Goal: Information Seeking & Learning: Learn about a topic

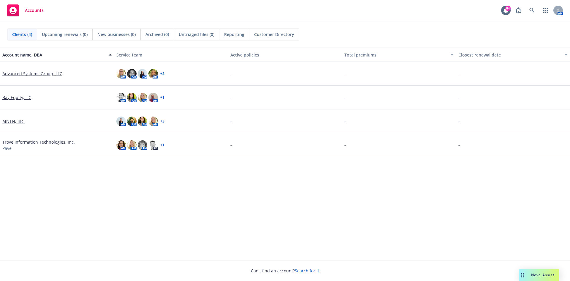
click at [19, 121] on link "MNTN, Inc." at bounding box center [13, 121] width 22 height 6
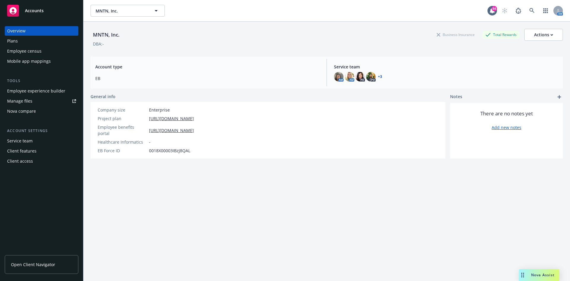
click at [18, 92] on div "Employee experience builder" at bounding box center [36, 90] width 58 height 9
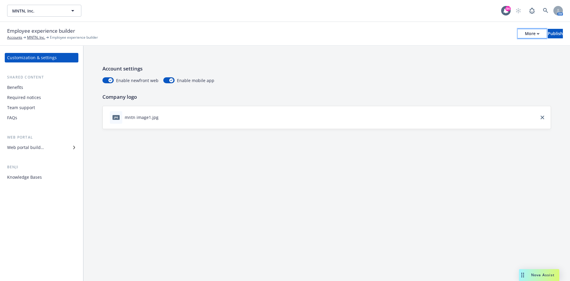
click at [525, 34] on div "More" at bounding box center [532, 33] width 15 height 9
click at [466, 46] on link "Copy preview link" at bounding box center [483, 47] width 88 height 12
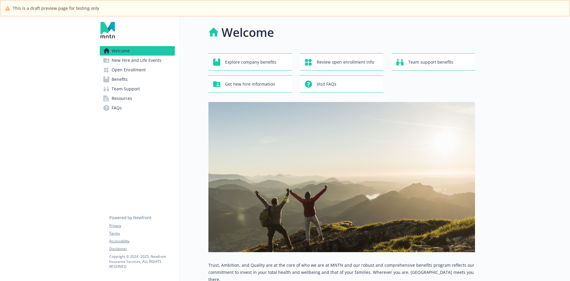
click at [125, 77] on span "Benefits" at bounding box center [120, 79] width 16 height 9
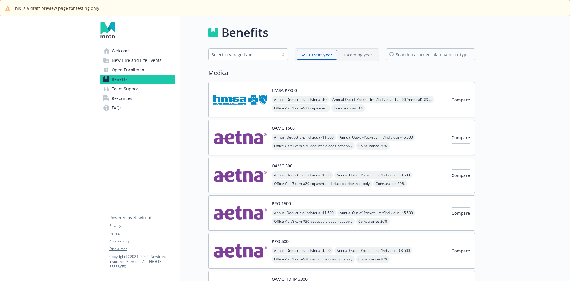
click at [357, 61] on div "Current year Upcoming year" at bounding box center [337, 54] width 84 height 13
click at [357, 56] on p "Upcoming year" at bounding box center [357, 55] width 30 height 6
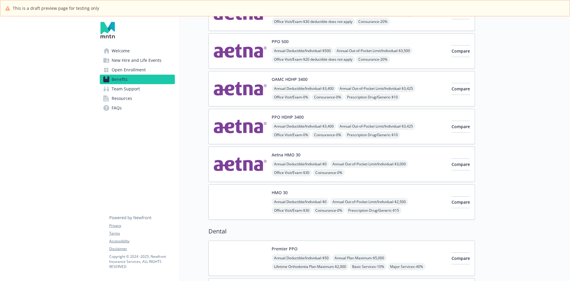
scroll to position [178, 0]
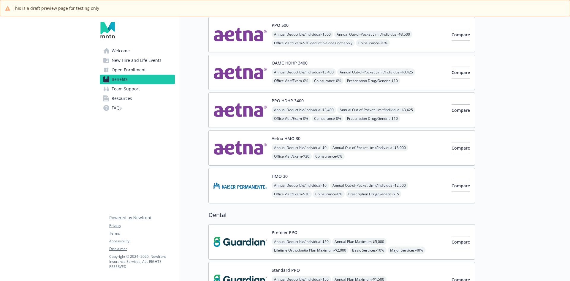
click at [387, 70] on span "Annual Out-of-Pocket Limit/Individual - $3,425" at bounding box center [376, 71] width 78 height 7
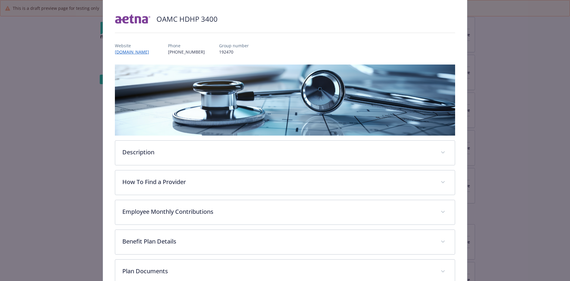
scroll to position [70, 0]
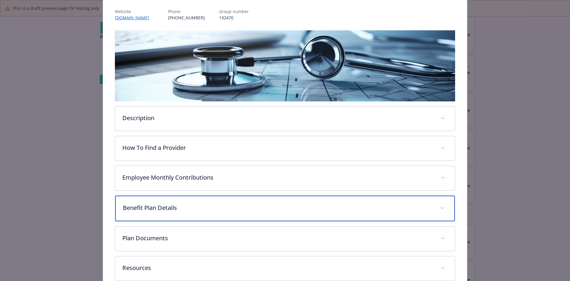
click at [158, 208] on p "Benefit Plan Details" at bounding box center [278, 207] width 310 height 9
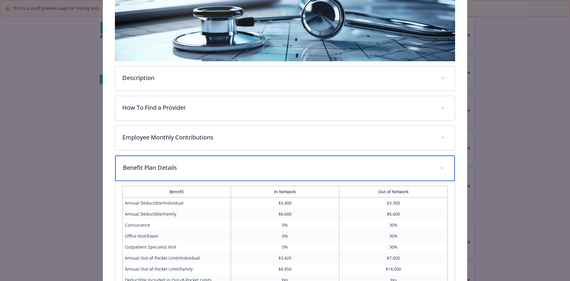
scroll to position [99, 0]
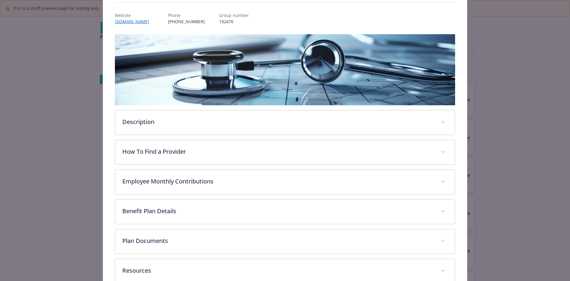
scroll to position [102, 0]
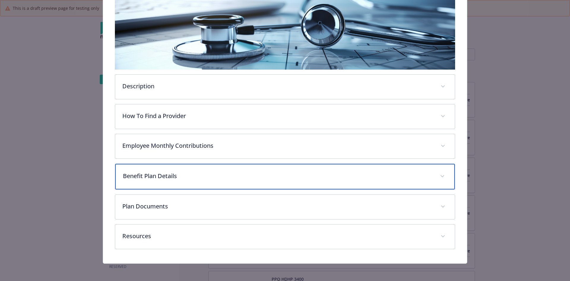
click at [152, 178] on p "Benefit Plan Details" at bounding box center [278, 175] width 310 height 9
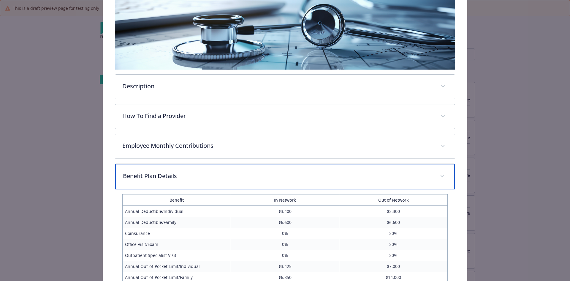
click at [145, 173] on p "Benefit Plan Details" at bounding box center [278, 175] width 310 height 9
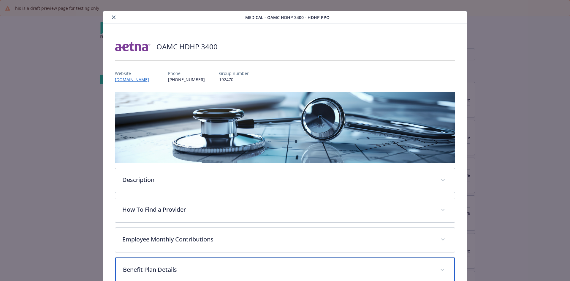
scroll to position [0, 0]
